Goal: Obtain resource: Download file/media

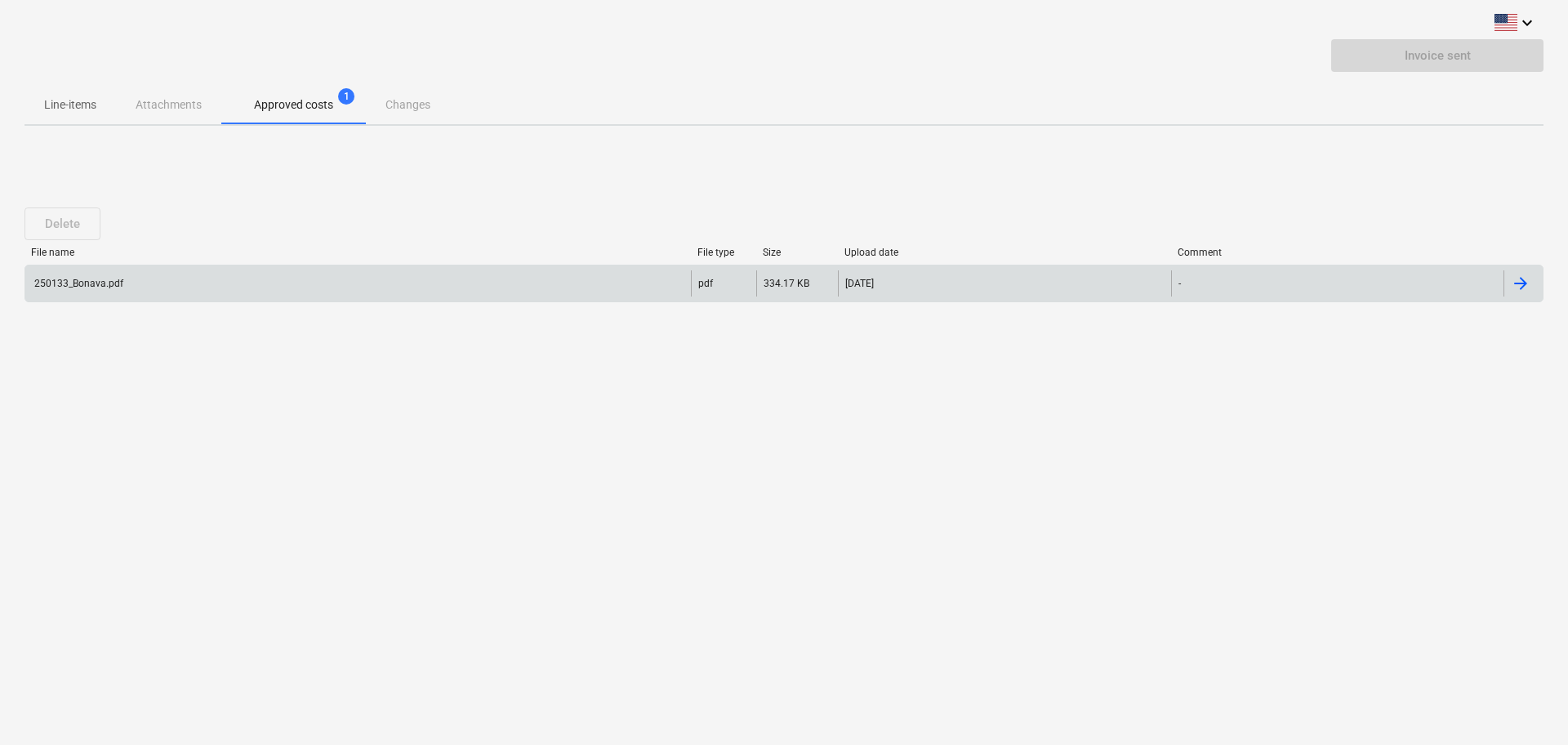
click at [98, 285] on div "250133_Bonava.pdf" at bounding box center [77, 283] width 91 height 11
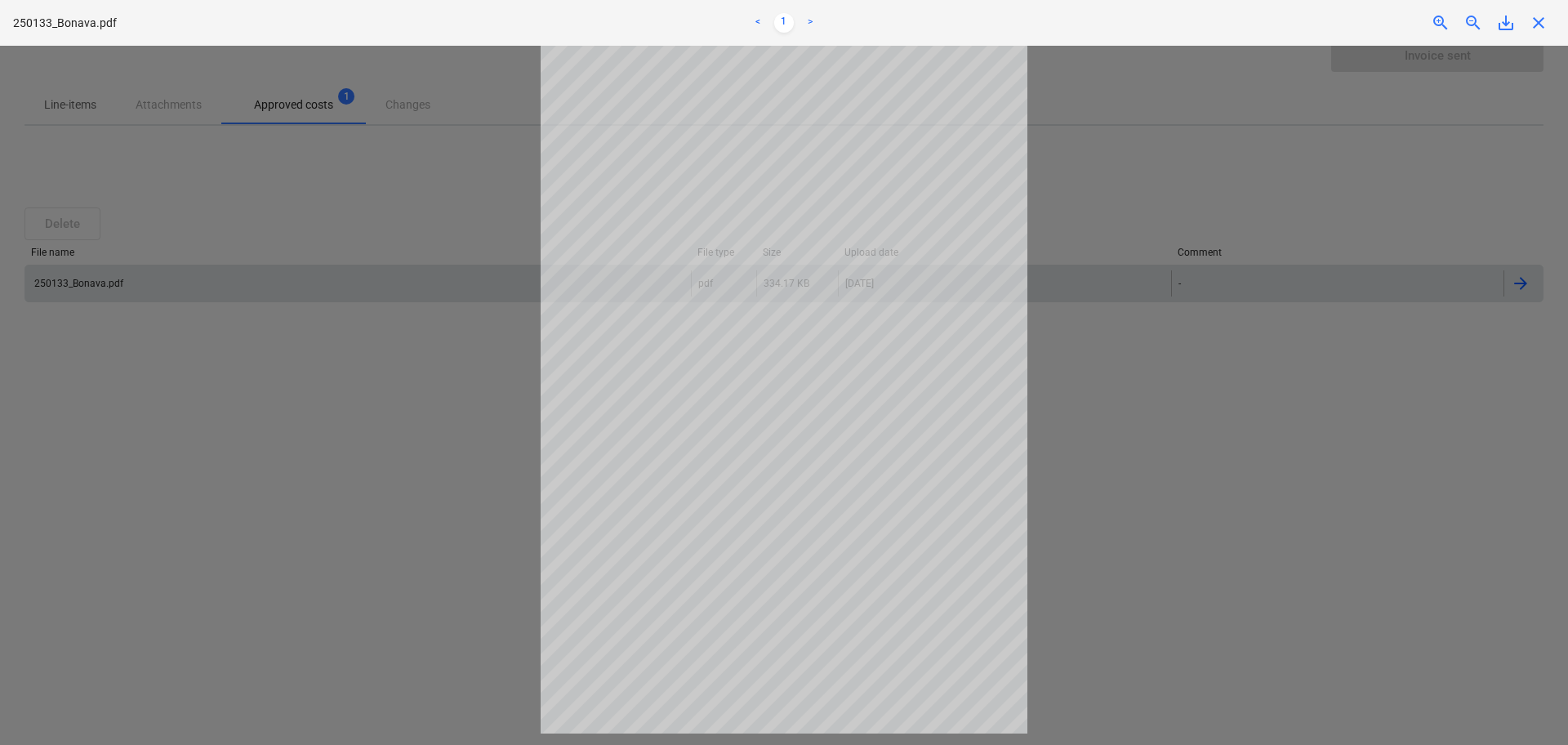
click at [1196, 180] on div at bounding box center [784, 396] width 1568 height 699
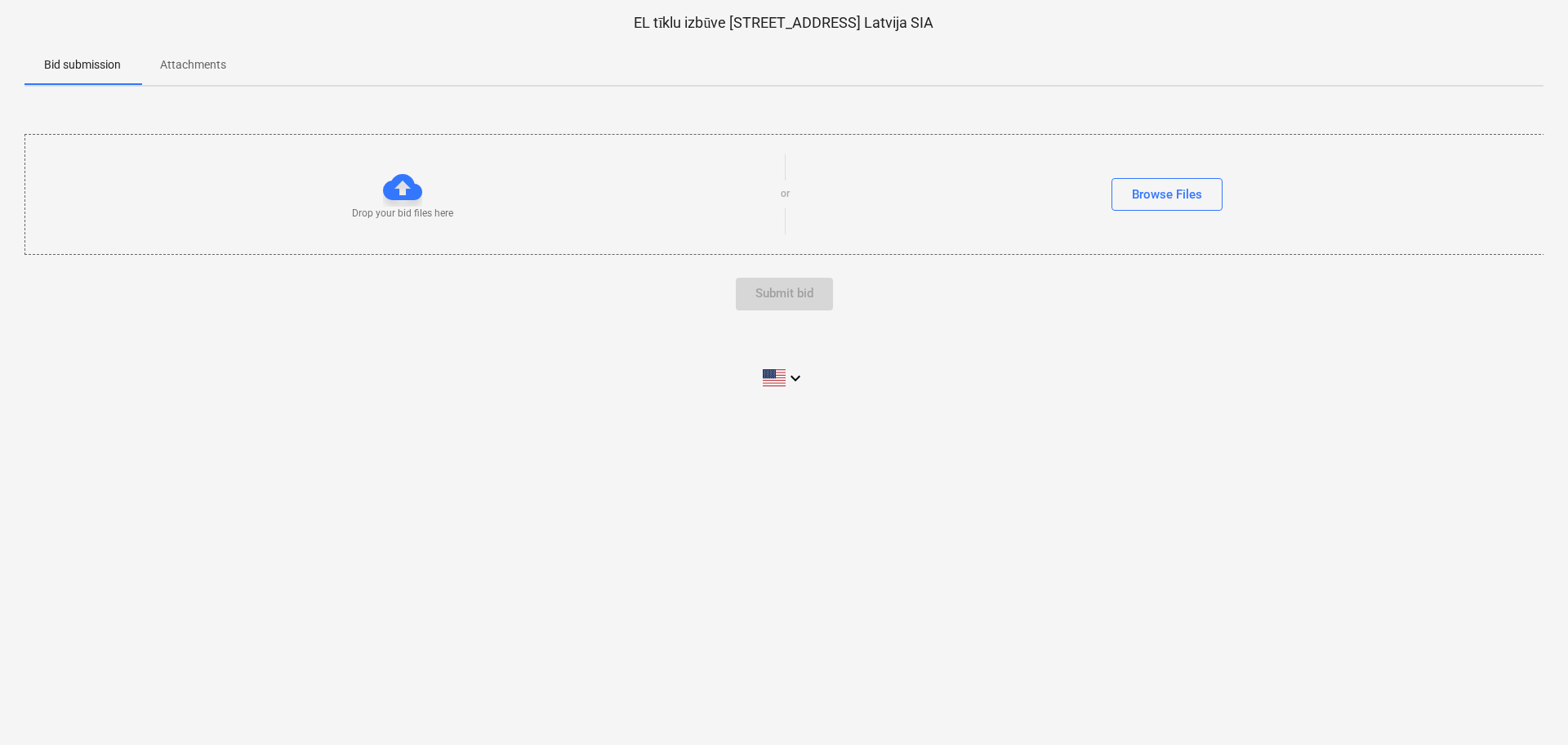
click at [176, 58] on p "Attachments" at bounding box center [193, 65] width 66 height 17
